Goal: Task Accomplishment & Management: Manage account settings

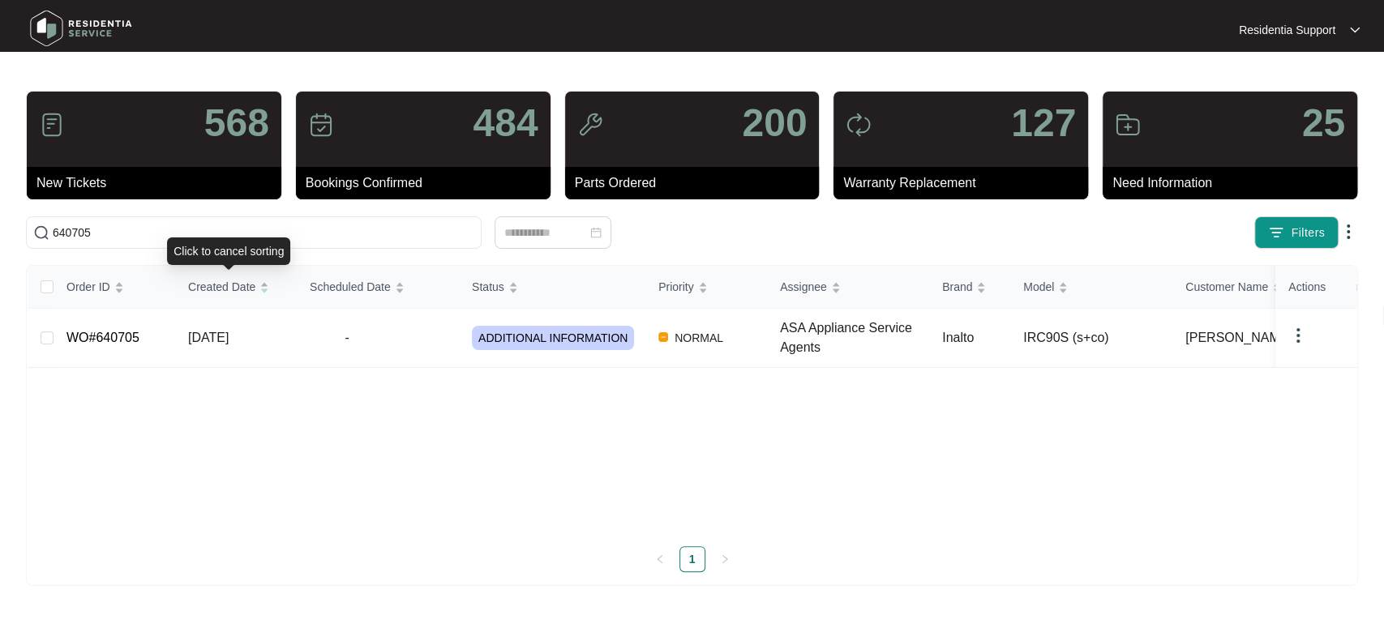
click at [231, 241] on div "Click to cancel sorting" at bounding box center [228, 251] width 123 height 28
click at [192, 221] on span "640705" at bounding box center [254, 232] width 456 height 32
click at [189, 229] on input "640705" at bounding box center [263, 233] width 421 height 18
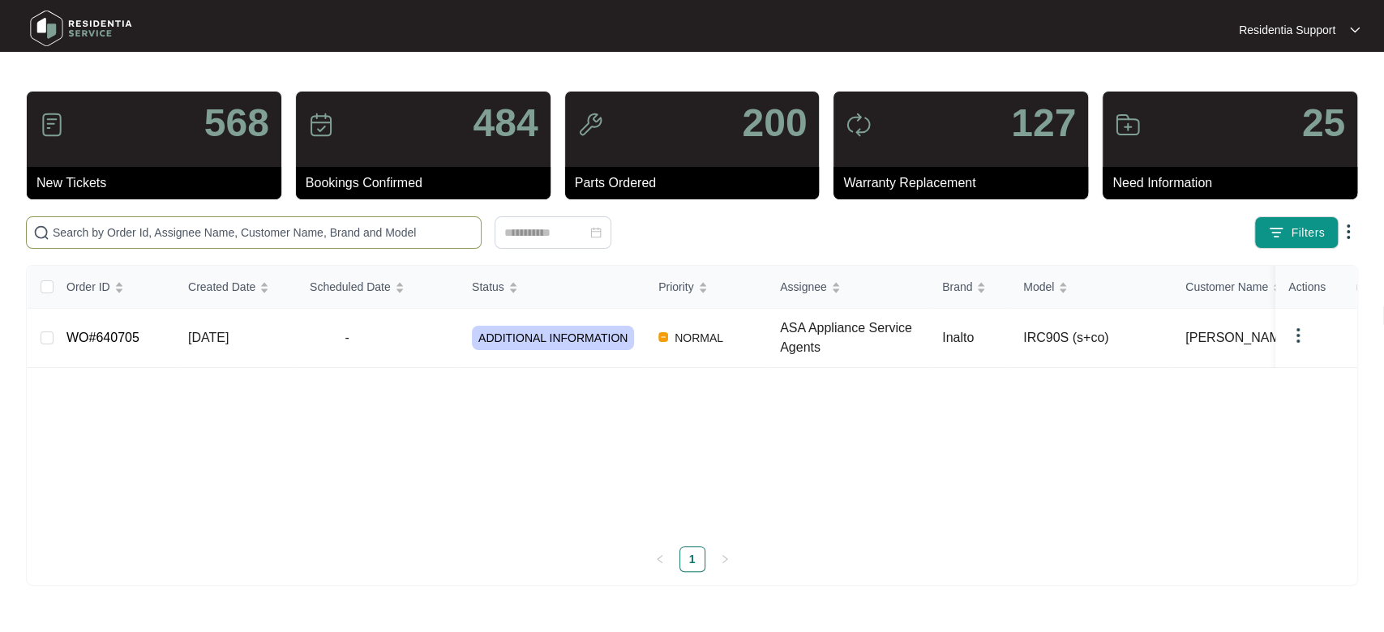
paste input "640154"
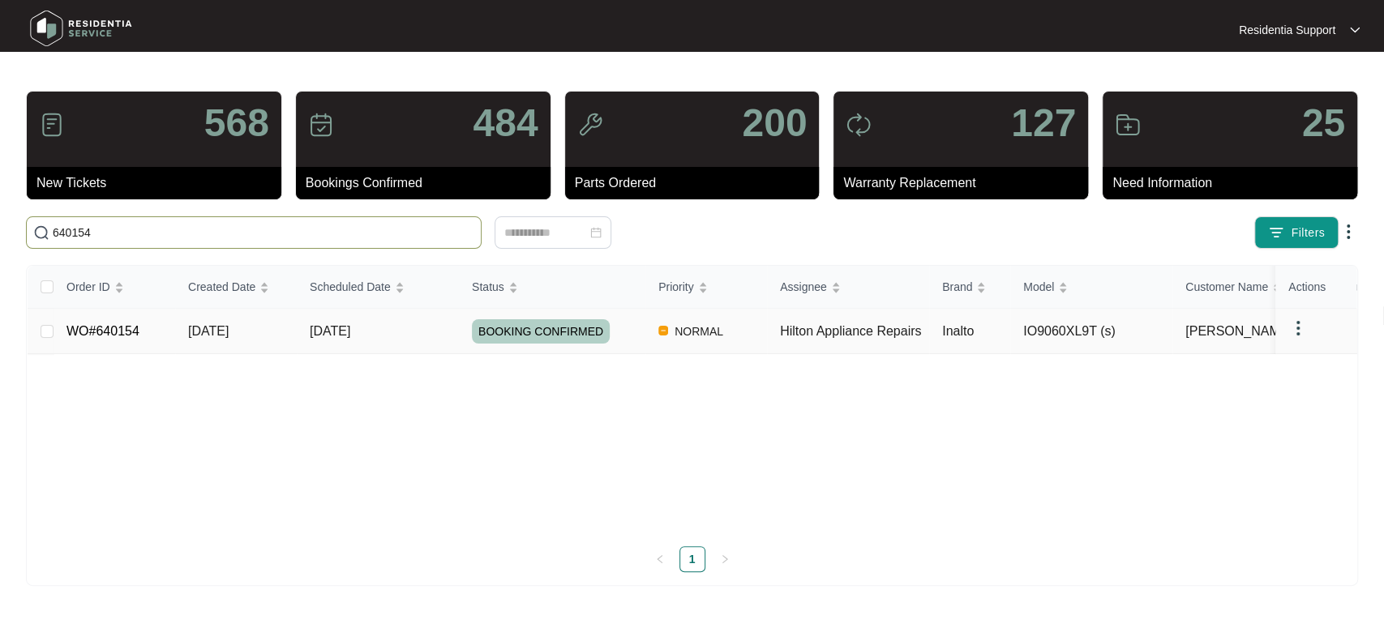
click at [1299, 331] on img at bounding box center [1297, 328] width 19 height 19
click at [1312, 363] on span "Archive" at bounding box center [1320, 361] width 38 height 18
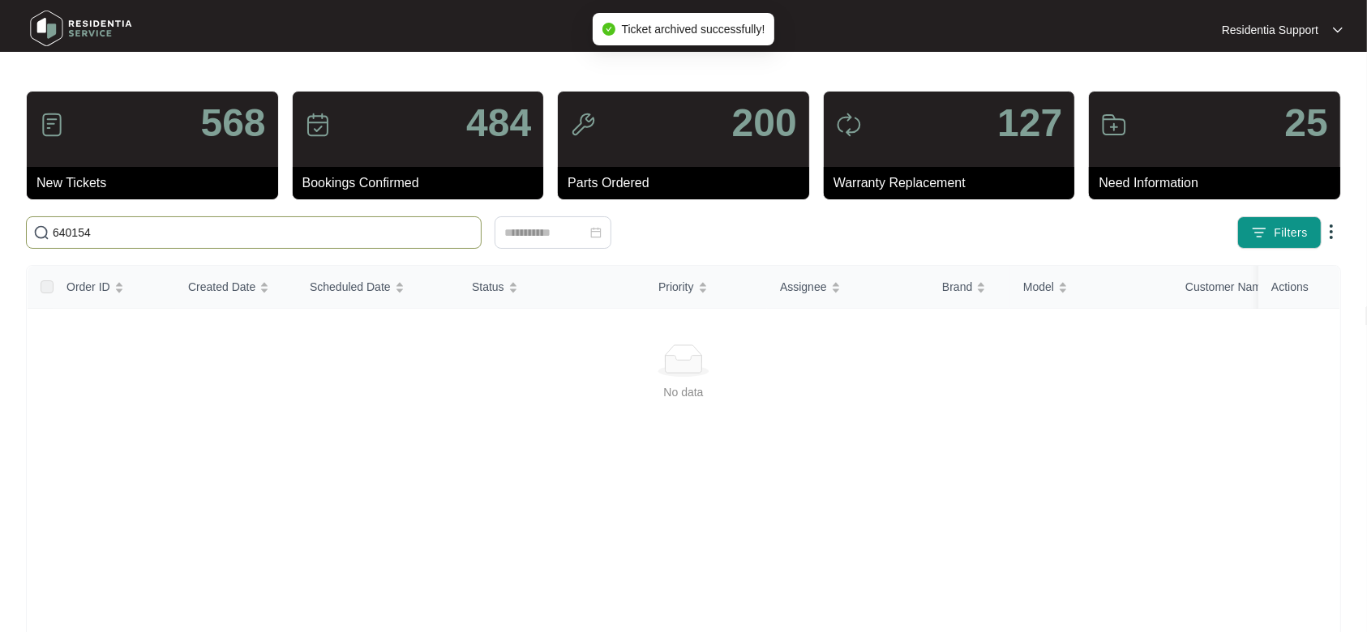
click at [109, 237] on input "640154" at bounding box center [263, 233] width 421 height 18
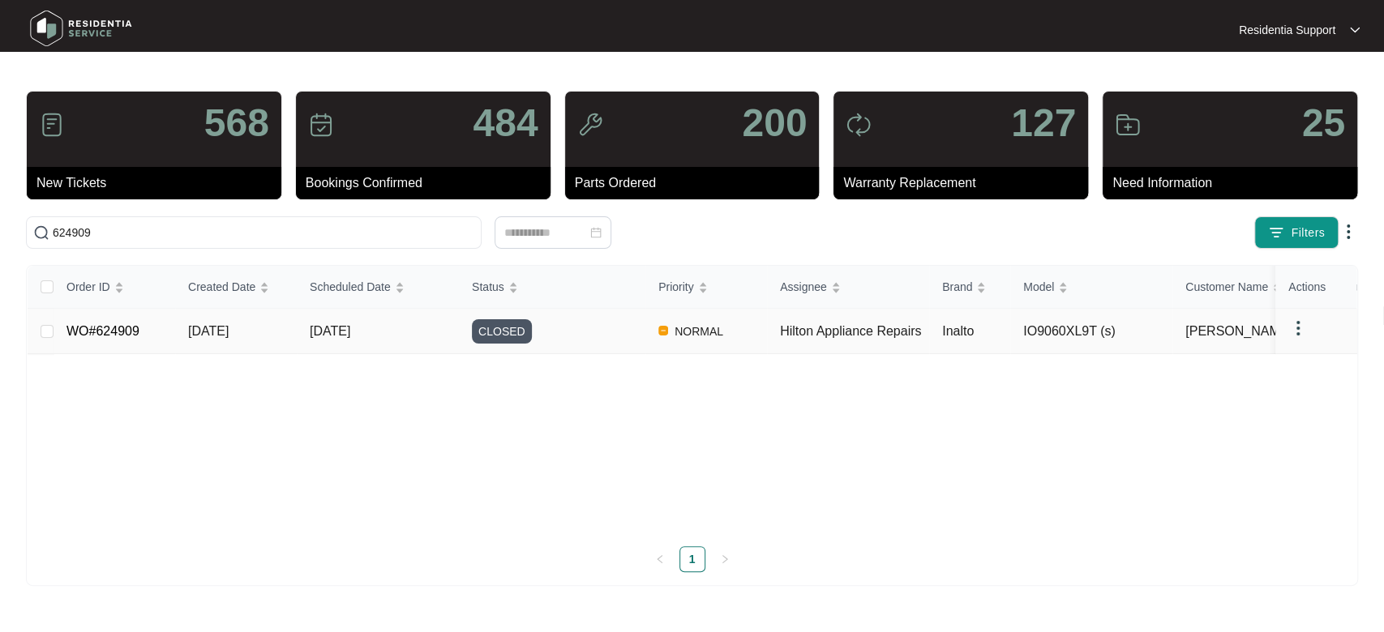
click at [1298, 331] on img at bounding box center [1297, 328] width 19 height 19
click at [1311, 357] on span "Archive" at bounding box center [1320, 361] width 38 height 18
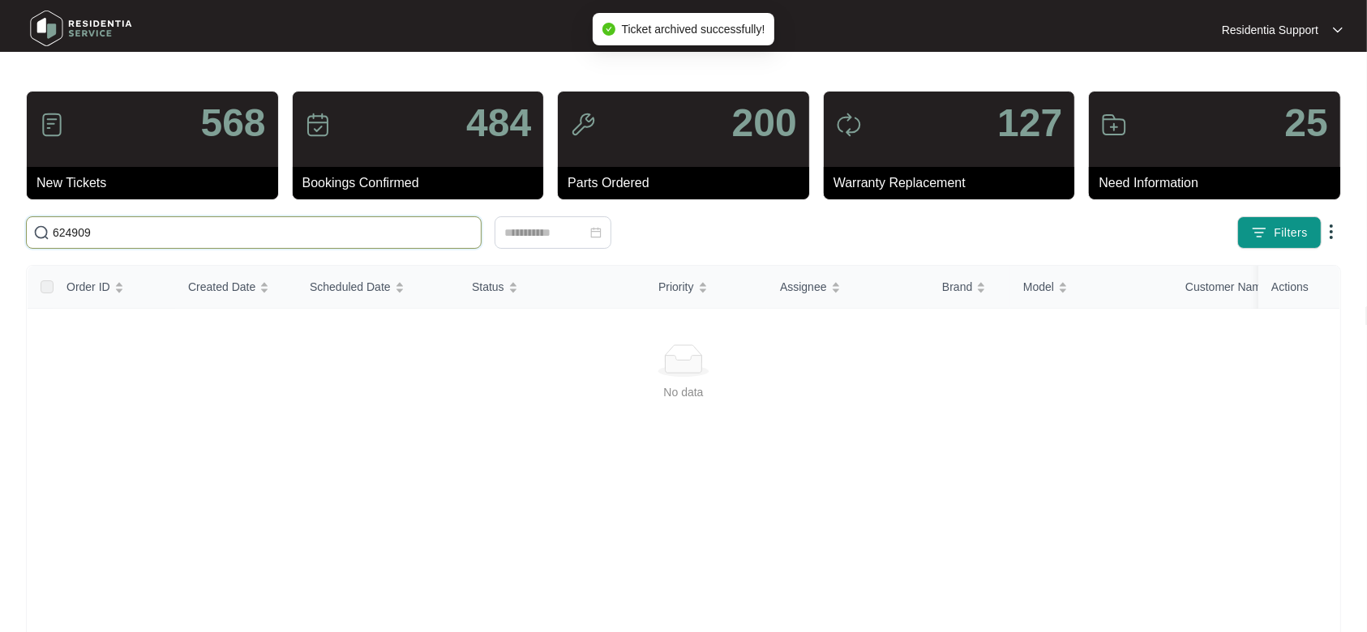
click at [270, 234] on input "624909" at bounding box center [263, 233] width 421 height 18
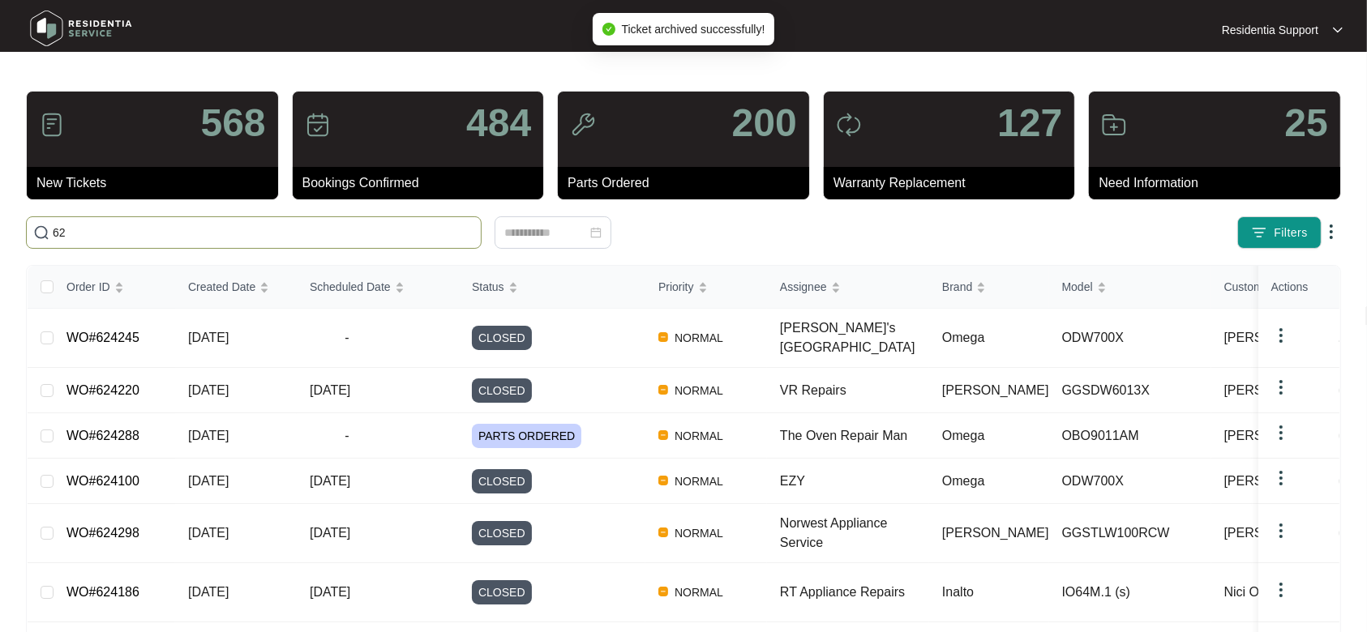
type input "6"
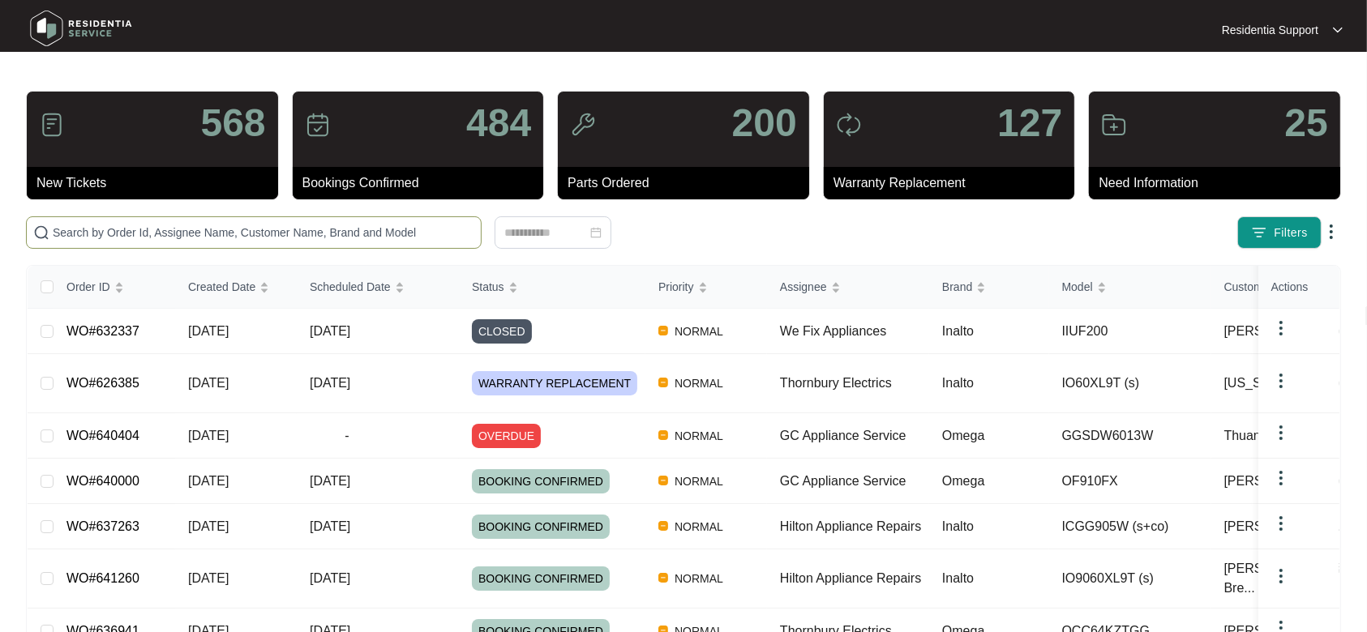
click at [275, 224] on input "text" at bounding box center [263, 233] width 421 height 18
paste input "635871"
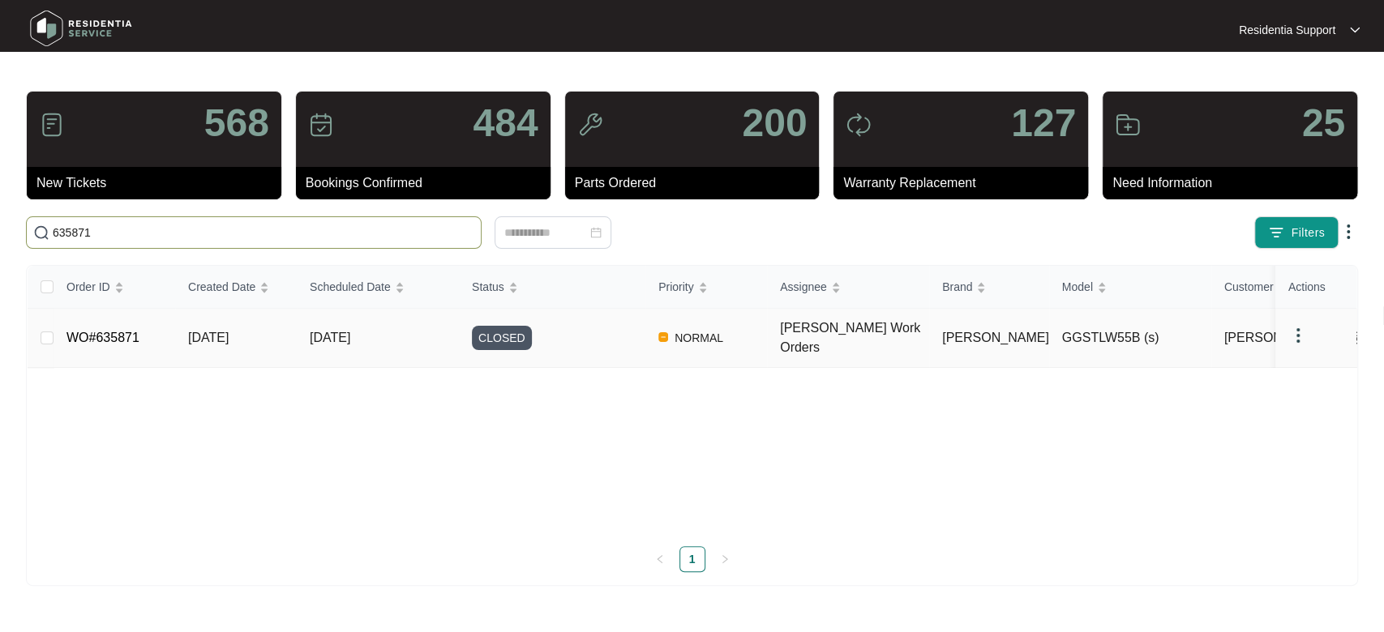
click at [1300, 327] on img at bounding box center [1297, 335] width 19 height 19
click at [1315, 358] on span "Archive" at bounding box center [1320, 361] width 38 height 18
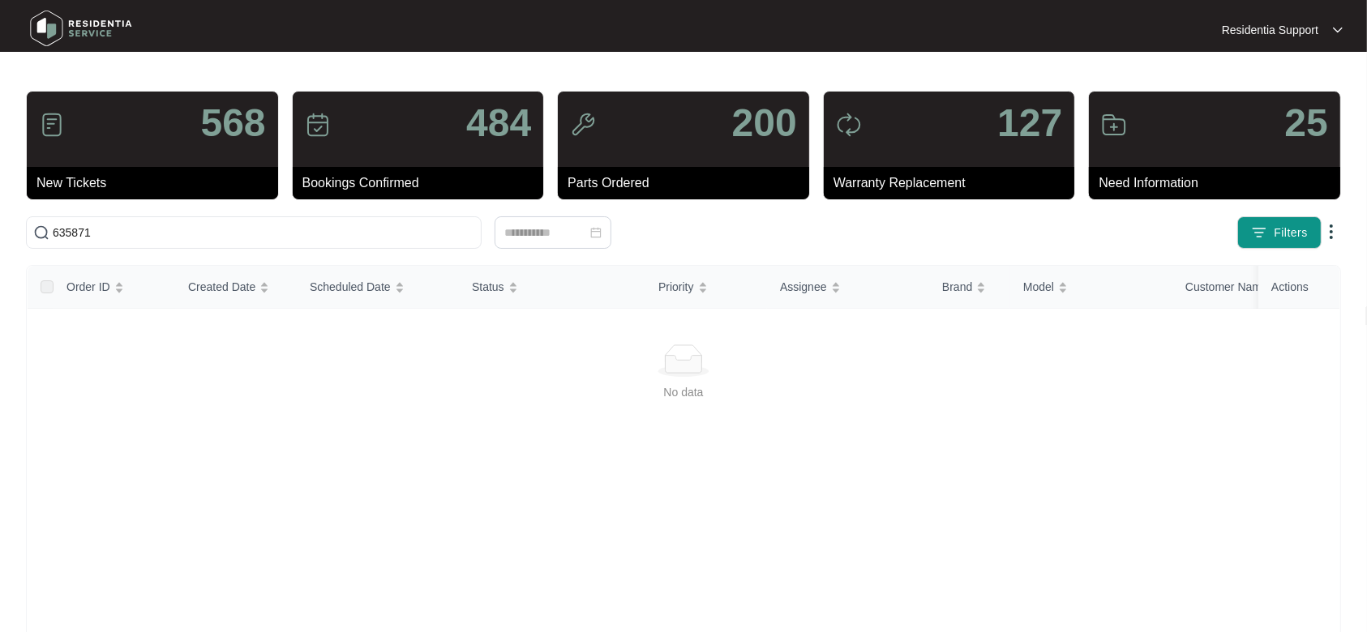
click at [78, 47] on img at bounding box center [80, 28] width 113 height 49
click at [82, 38] on img at bounding box center [80, 28] width 113 height 49
click at [280, 244] on span "635871" at bounding box center [254, 232] width 456 height 32
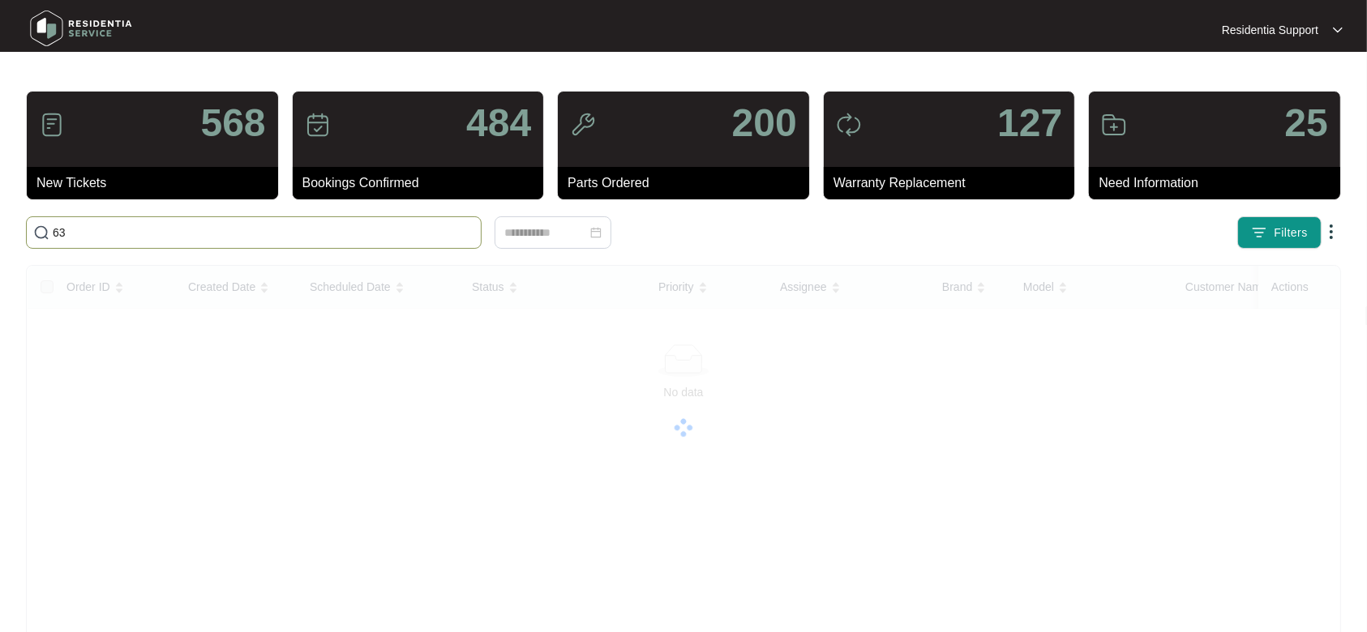
type input "6"
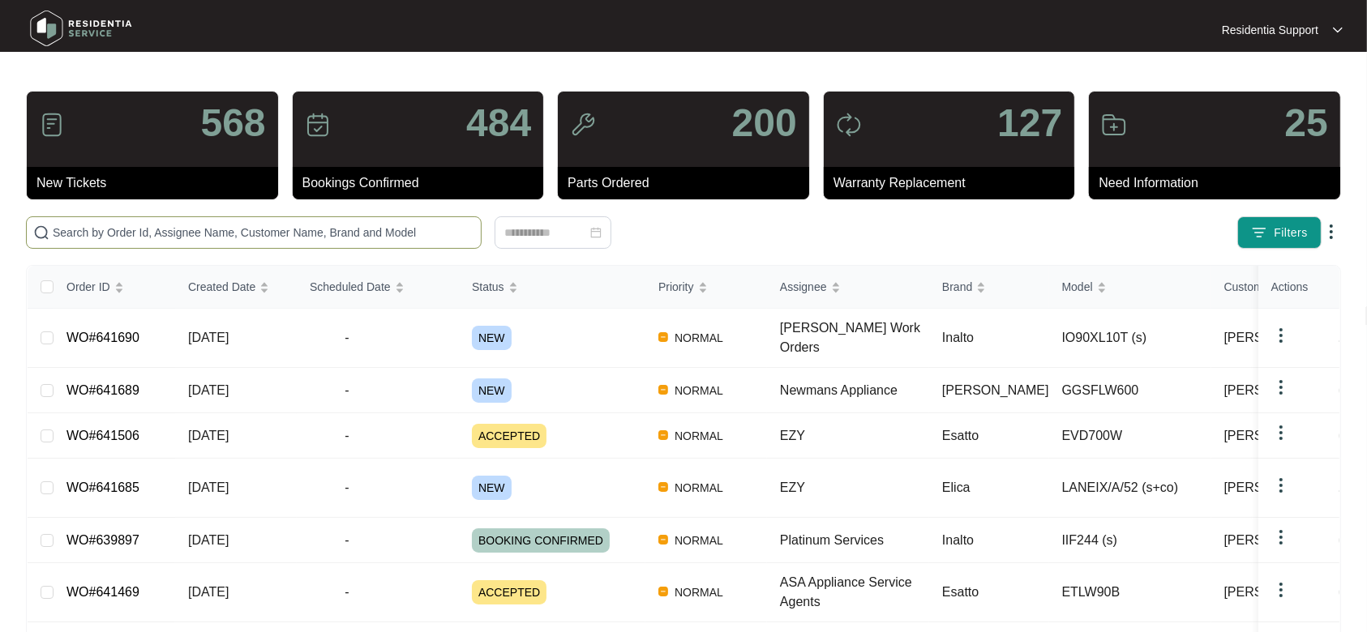
click at [293, 237] on input "text" at bounding box center [263, 233] width 421 height 18
paste input "641355"
type input "641355"
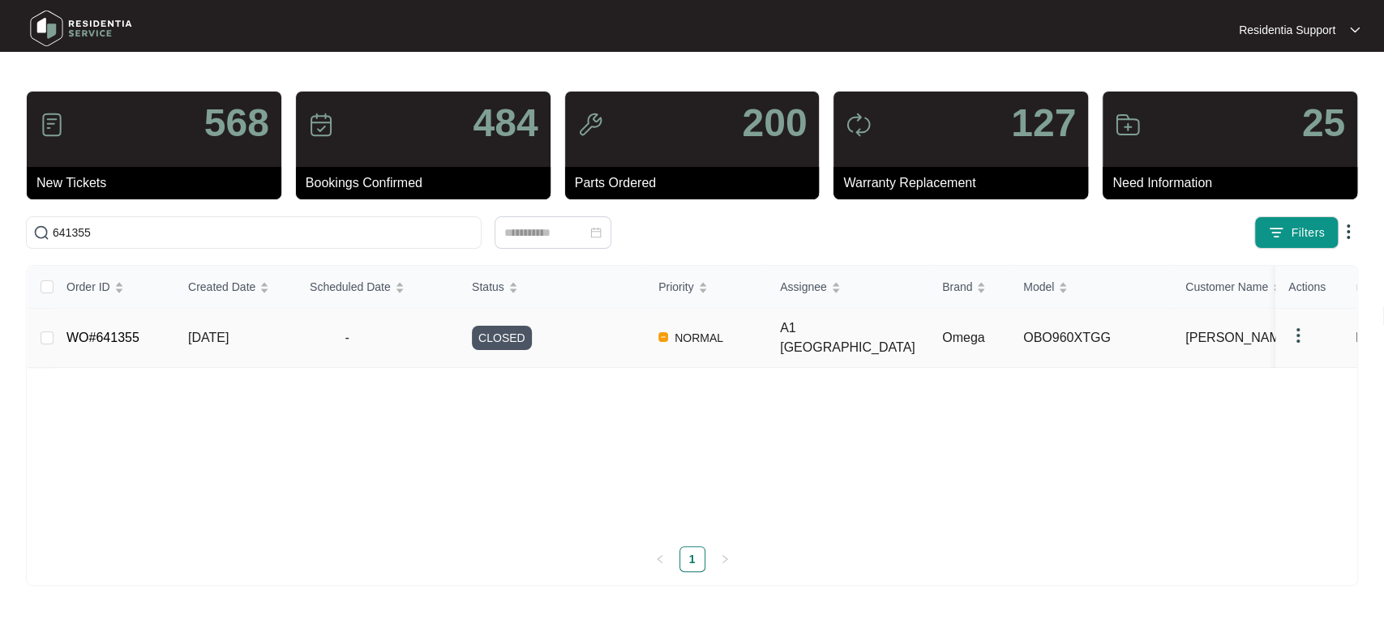
click at [1303, 336] on img at bounding box center [1297, 335] width 19 height 19
click at [1324, 360] on span "Archive" at bounding box center [1320, 361] width 38 height 18
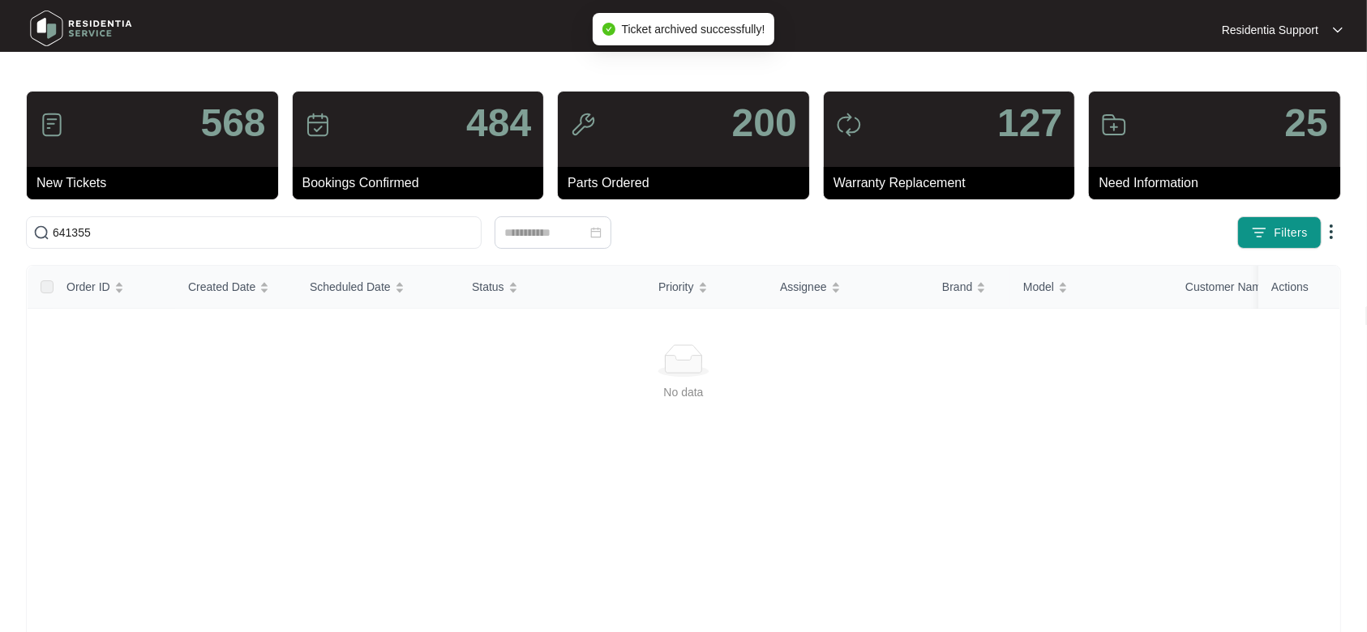
click at [127, 26] on img at bounding box center [80, 28] width 113 height 49
